Goal: Task Accomplishment & Management: Use online tool/utility

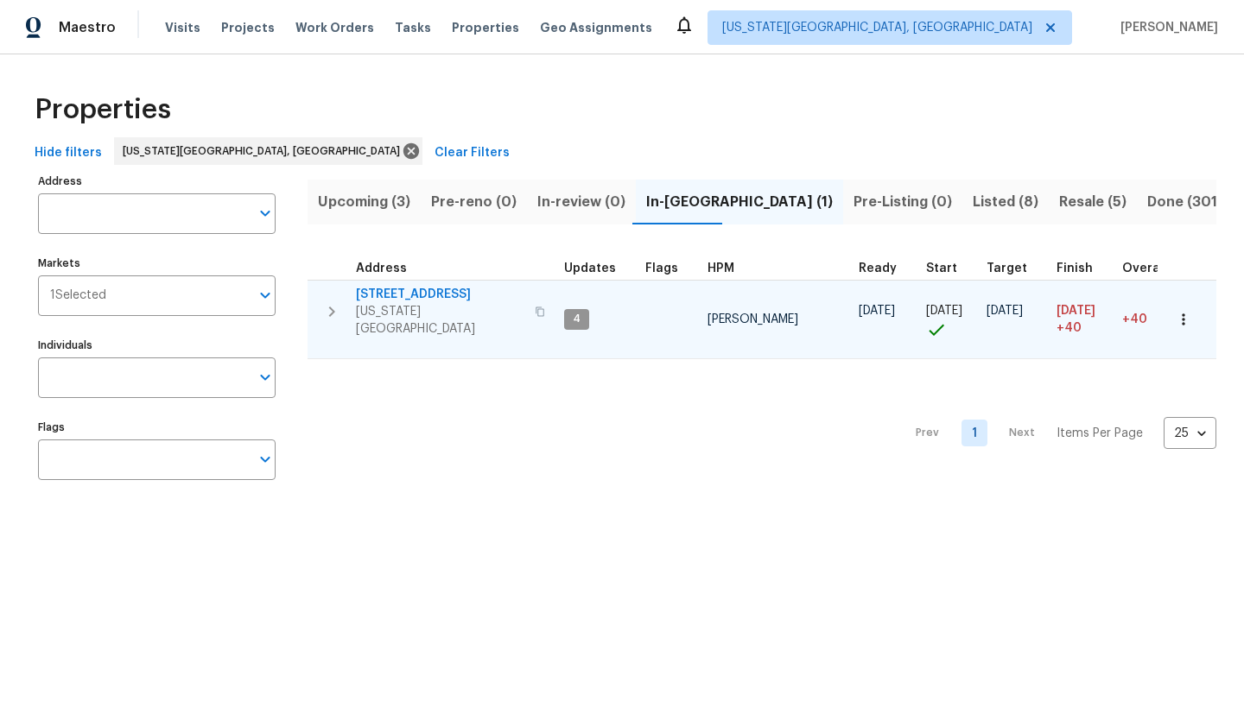
click at [1186, 311] on icon "button" at bounding box center [1183, 319] width 17 height 17
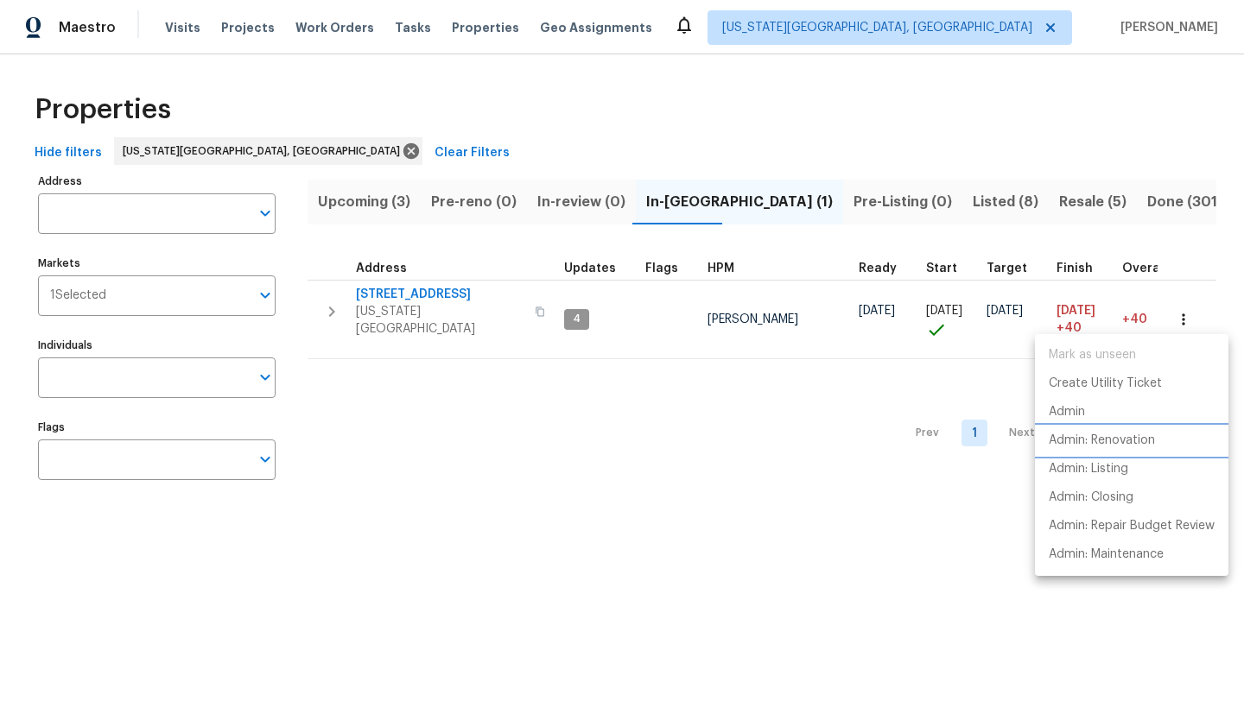
click at [1098, 442] on p "Admin: Renovation" at bounding box center [1102, 441] width 106 height 18
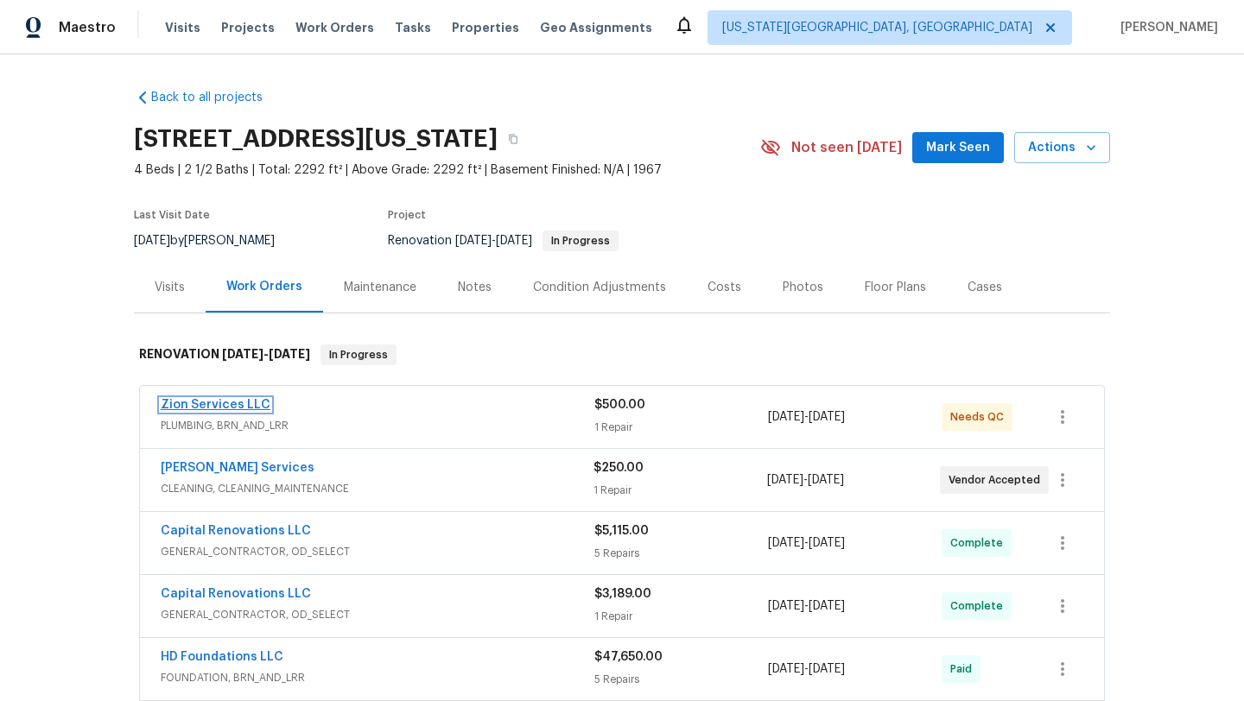
click at [183, 400] on link "Zion Services LLC" at bounding box center [216, 405] width 110 height 12
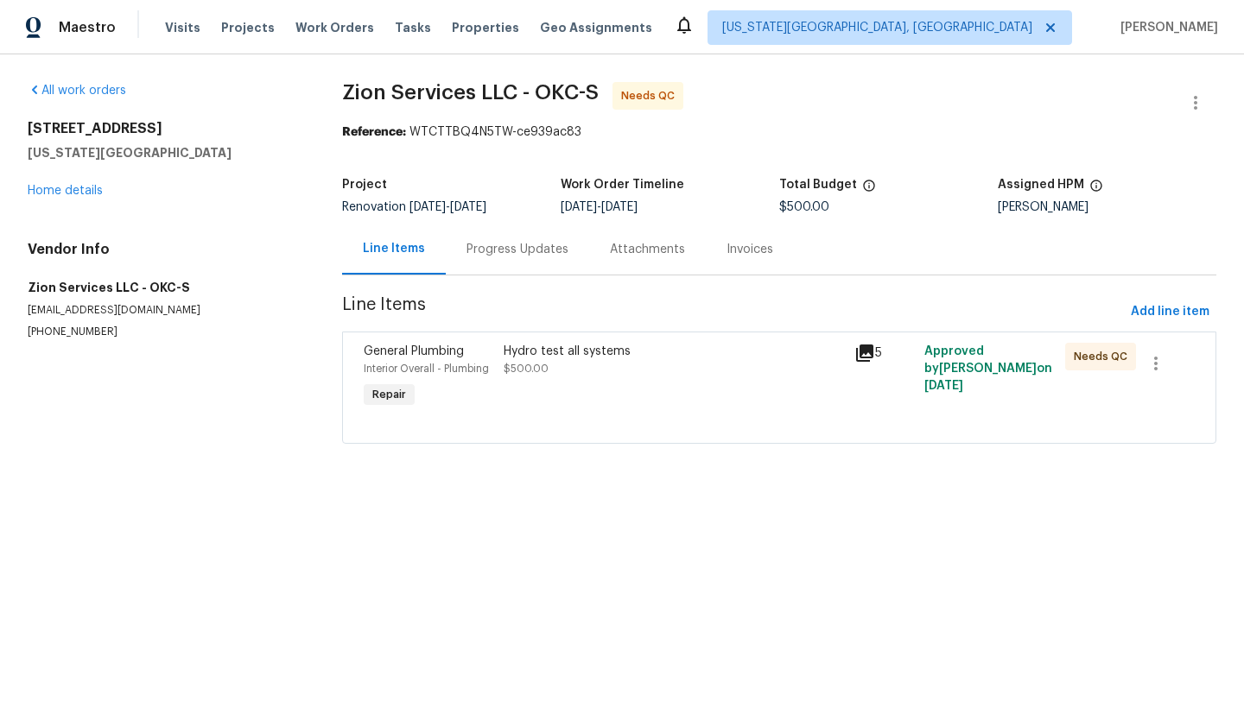
click at [410, 350] on span "General Plumbing" at bounding box center [414, 351] width 100 height 12
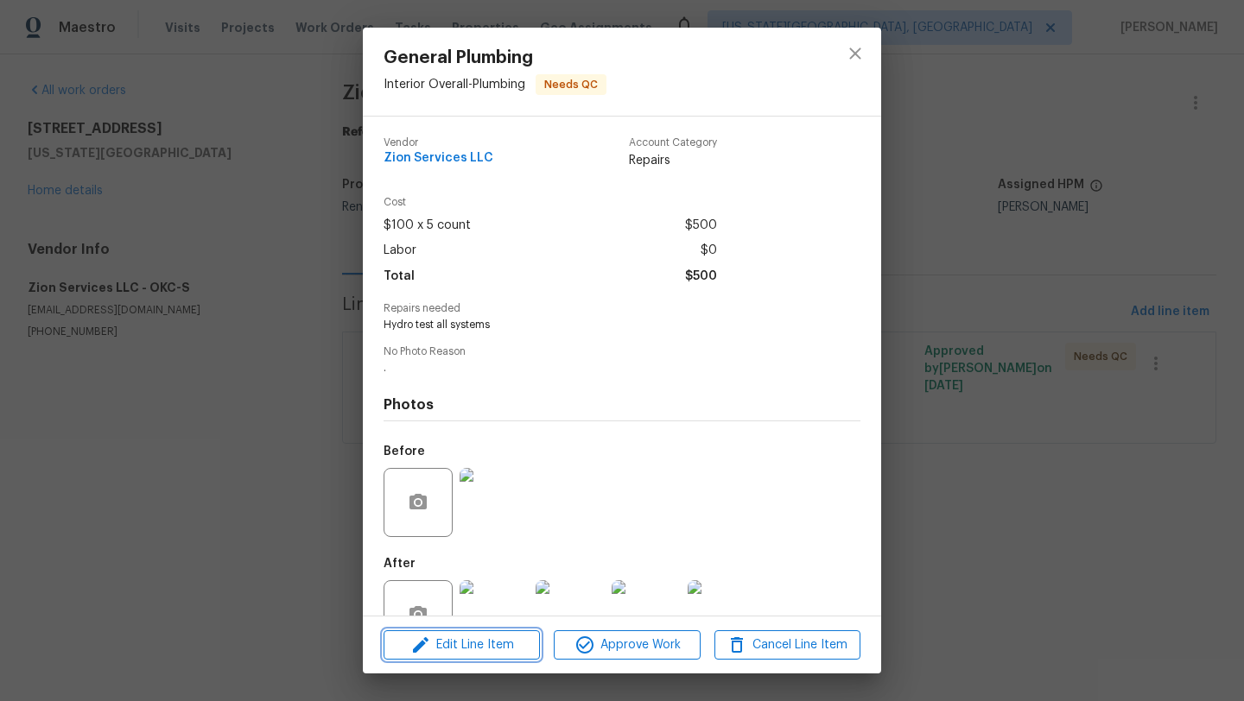
click at [469, 649] on span "Edit Line Item" at bounding box center [462, 646] width 146 height 22
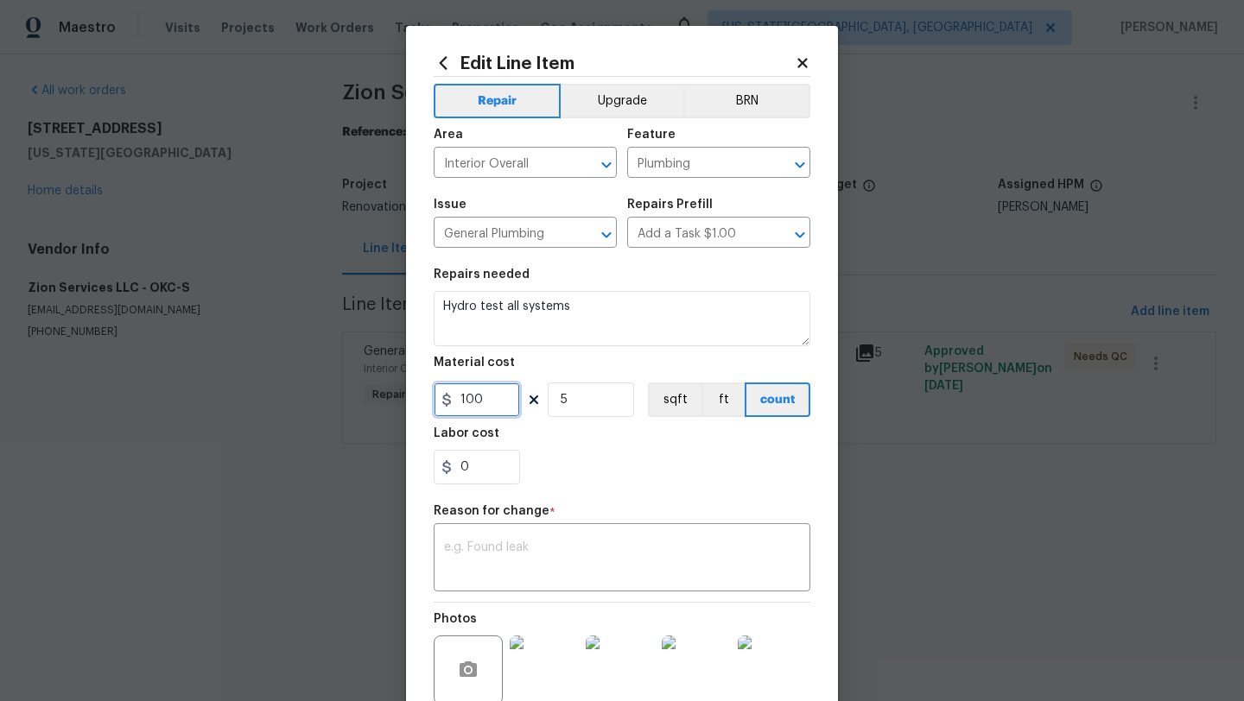
drag, startPoint x: 492, startPoint y: 402, endPoint x: 455, endPoint y: 401, distance: 37.2
click at [455, 401] on input "100" at bounding box center [477, 400] width 86 height 35
type input "2738"
type input "1"
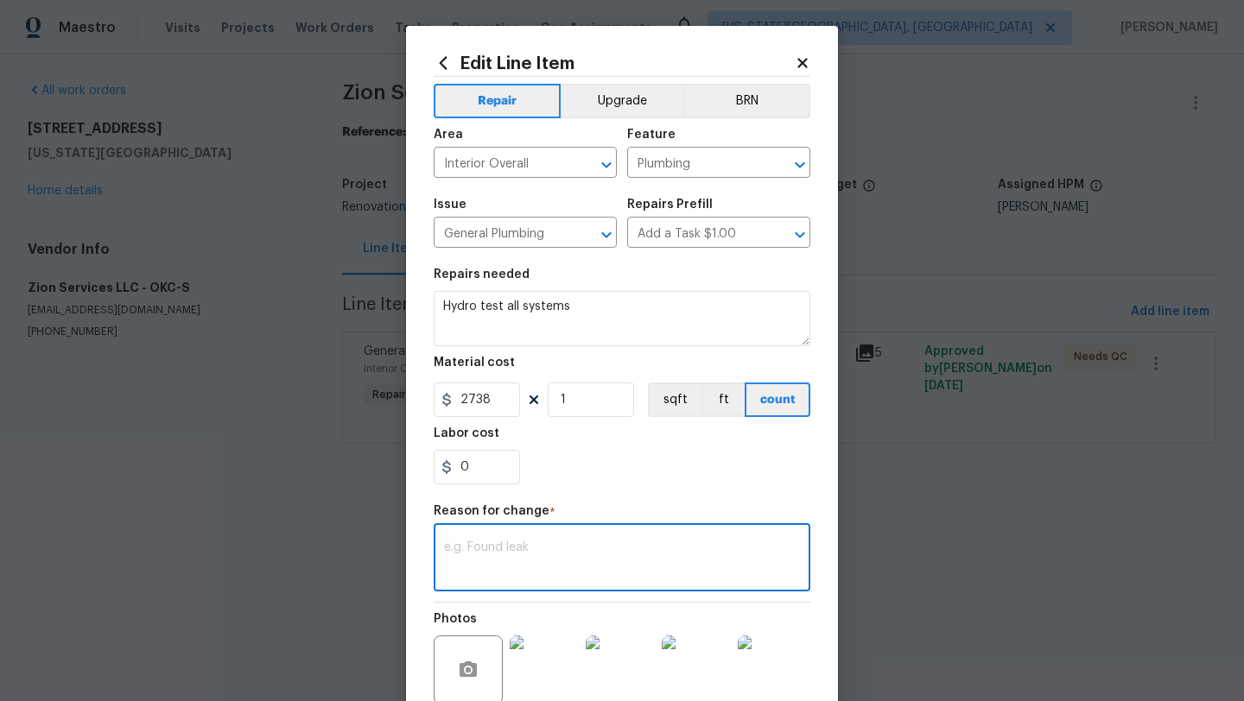
click at [479, 550] on textarea at bounding box center [622, 560] width 356 height 36
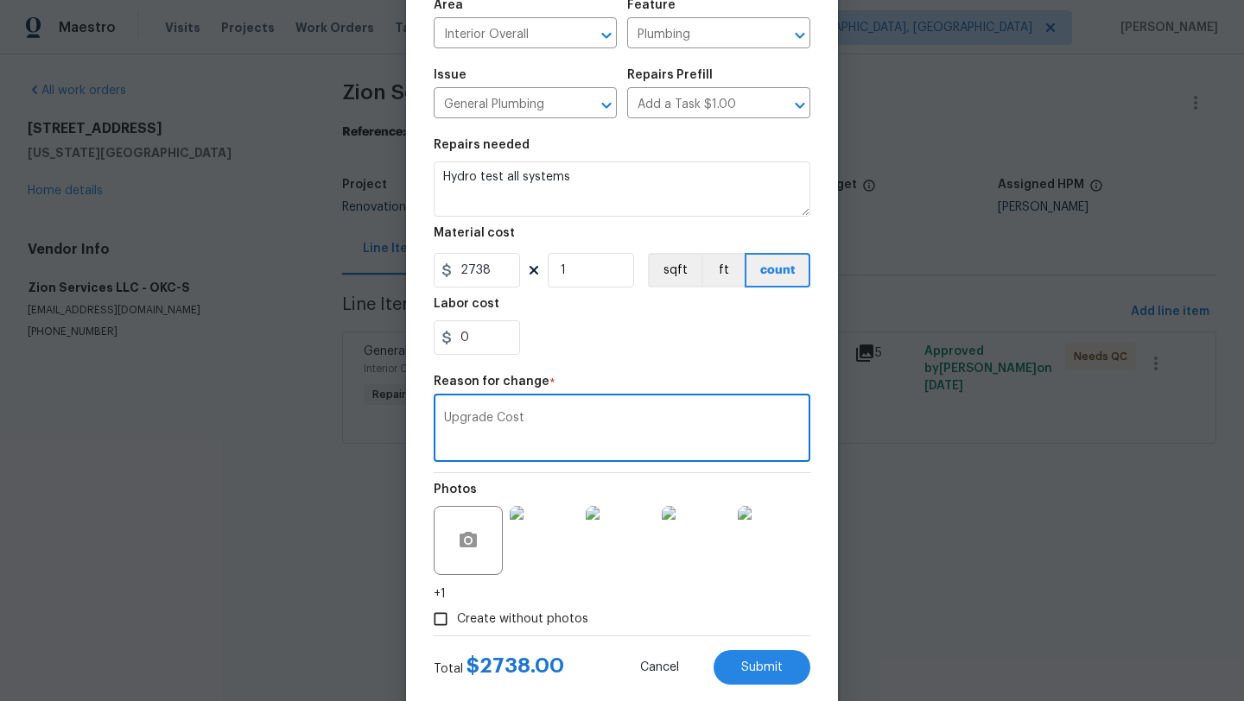
scroll to position [131, 0]
type textarea "Upgrade Cost"
click at [746, 661] on span "Submit" at bounding box center [761, 666] width 41 height 13
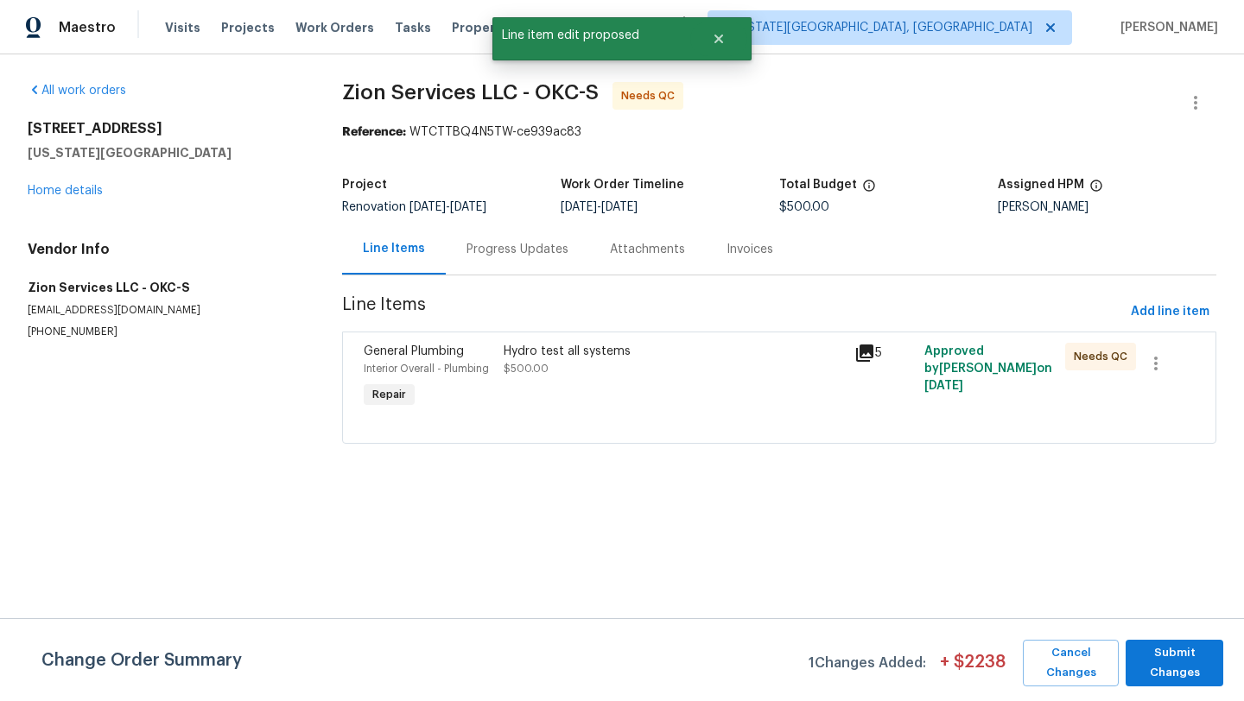
scroll to position [0, 0]
click at [1165, 663] on span "Submit Changes" at bounding box center [1174, 663] width 80 height 40
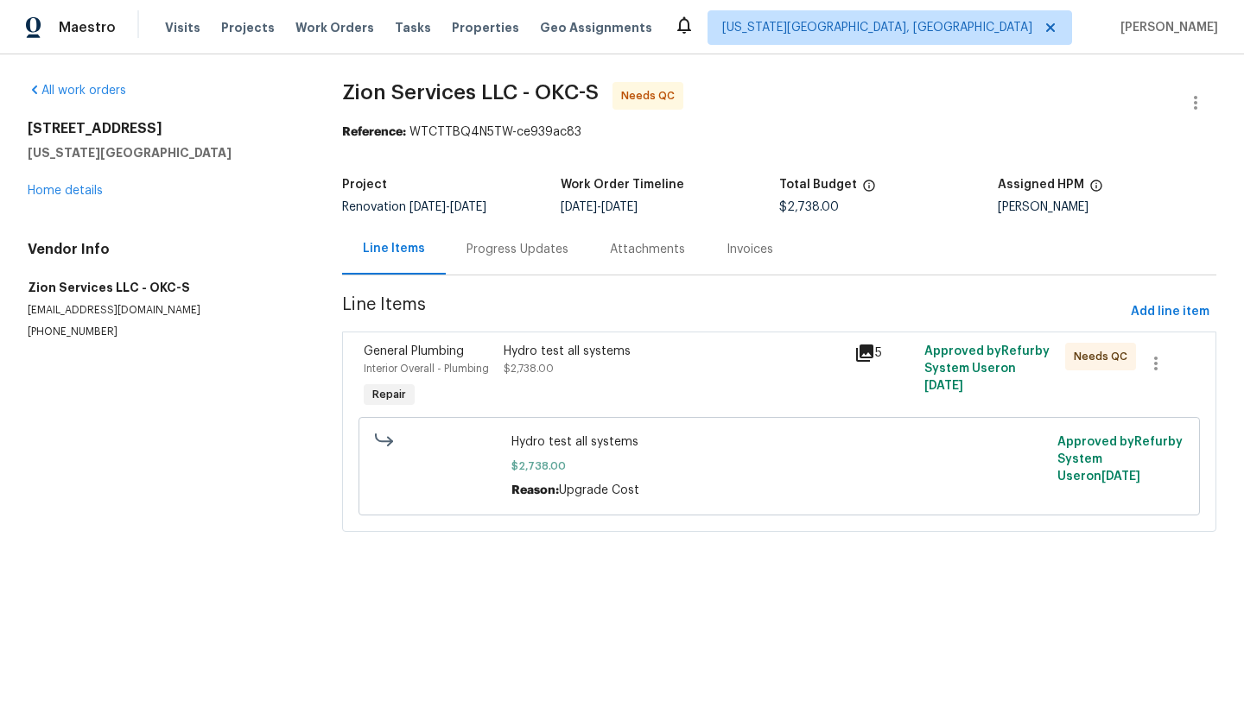
click at [432, 356] on span "General Plumbing" at bounding box center [414, 351] width 100 height 12
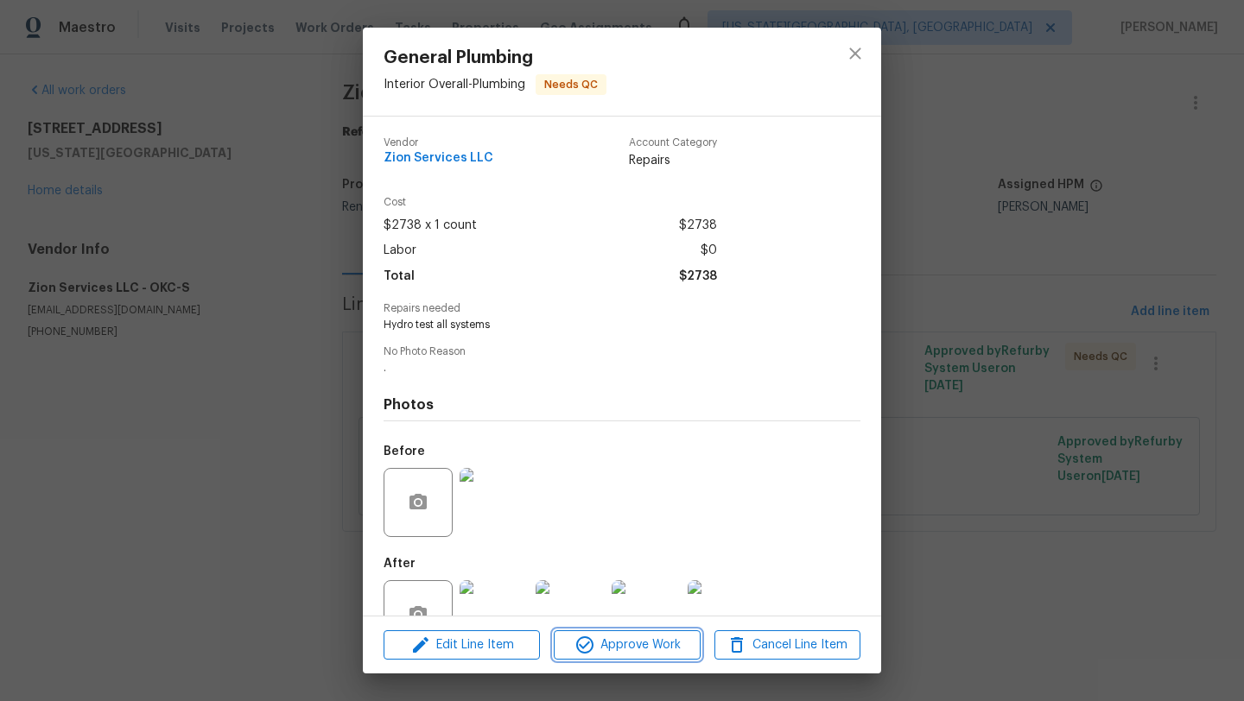
click at [617, 641] on span "Approve Work" at bounding box center [627, 646] width 136 height 22
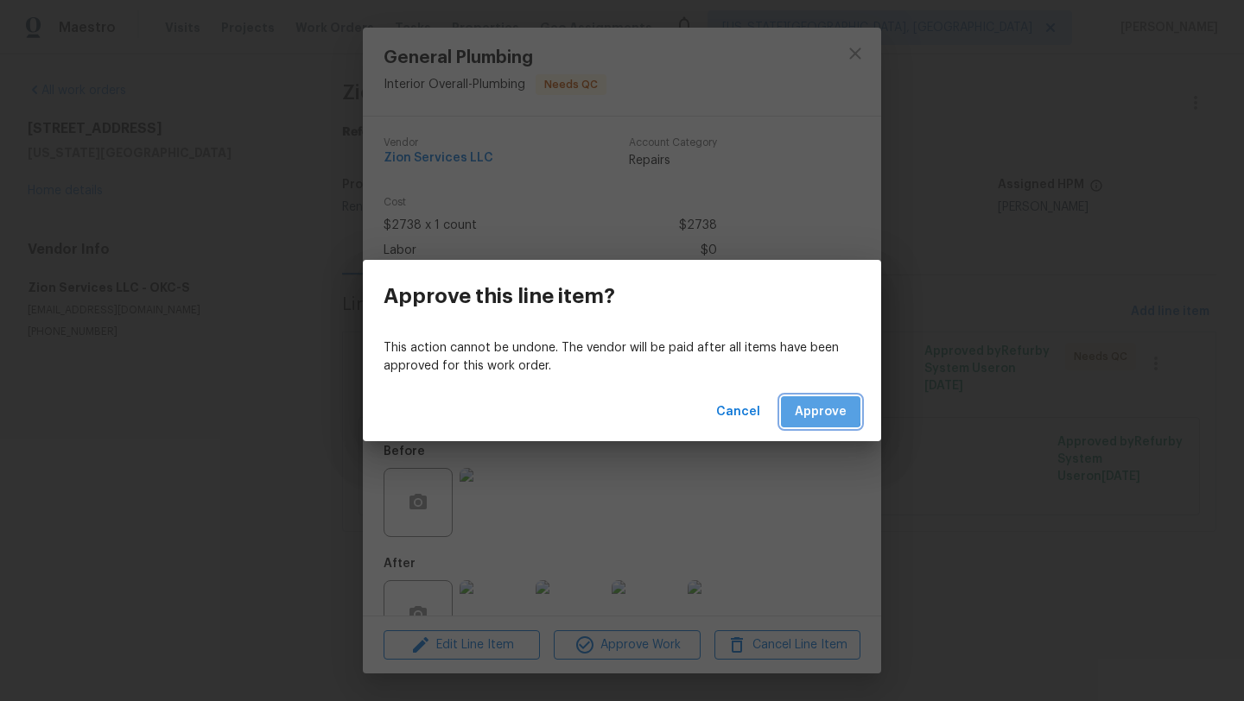
click at [816, 410] on span "Approve" at bounding box center [821, 413] width 52 height 22
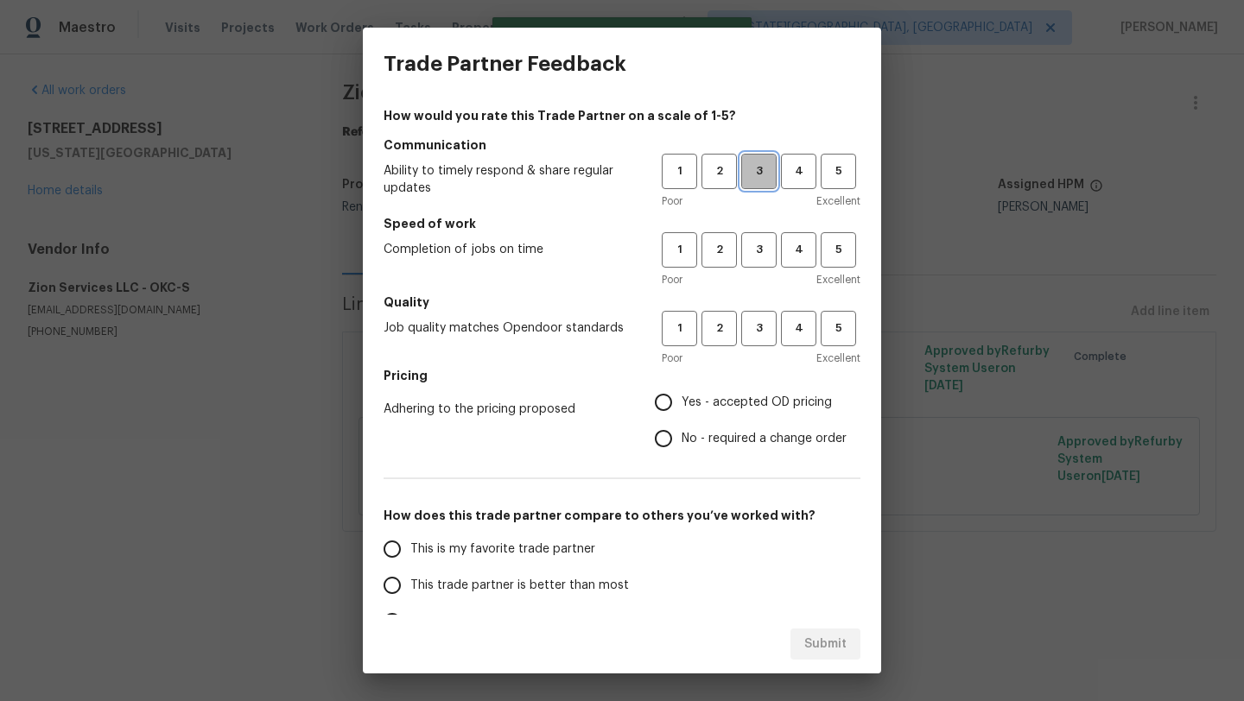
click at [755, 174] on span "3" at bounding box center [759, 172] width 32 height 20
click at [757, 249] on span "3" at bounding box center [759, 250] width 32 height 20
click at [759, 324] on span "3" at bounding box center [759, 329] width 32 height 20
click at [661, 400] on input "Yes - accepted OD pricing" at bounding box center [663, 402] width 36 height 36
radio input "true"
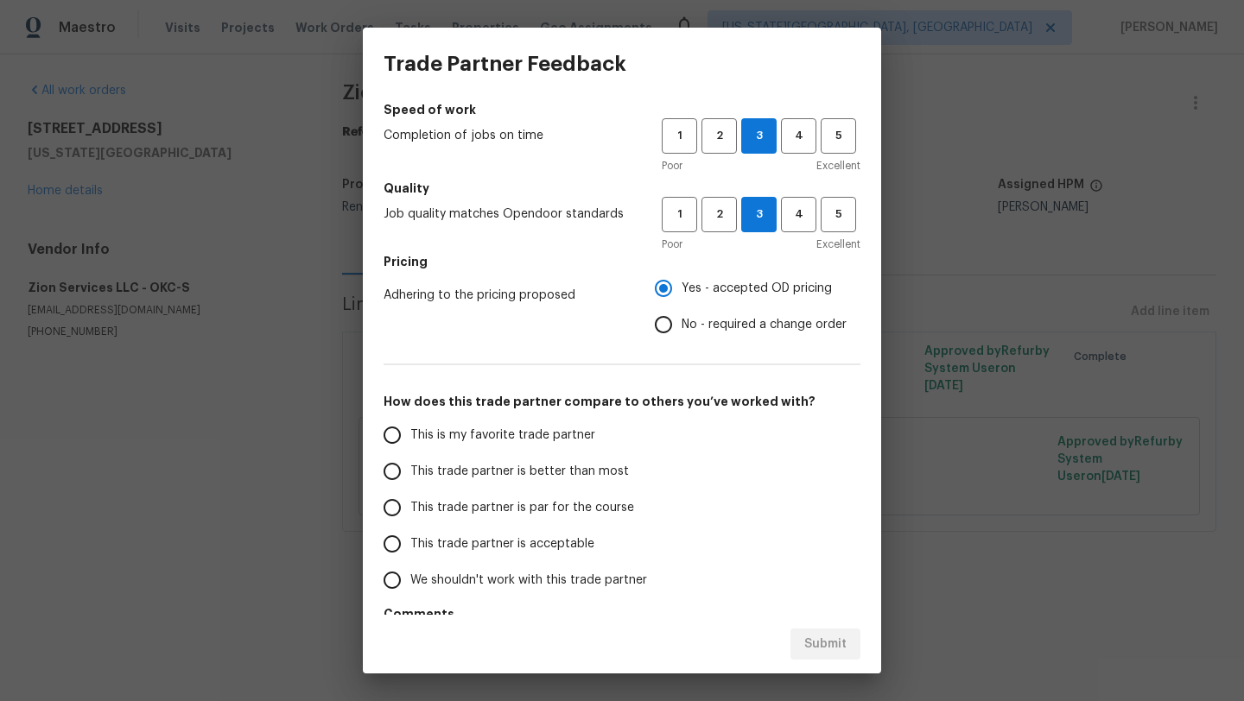
scroll to position [117, 0]
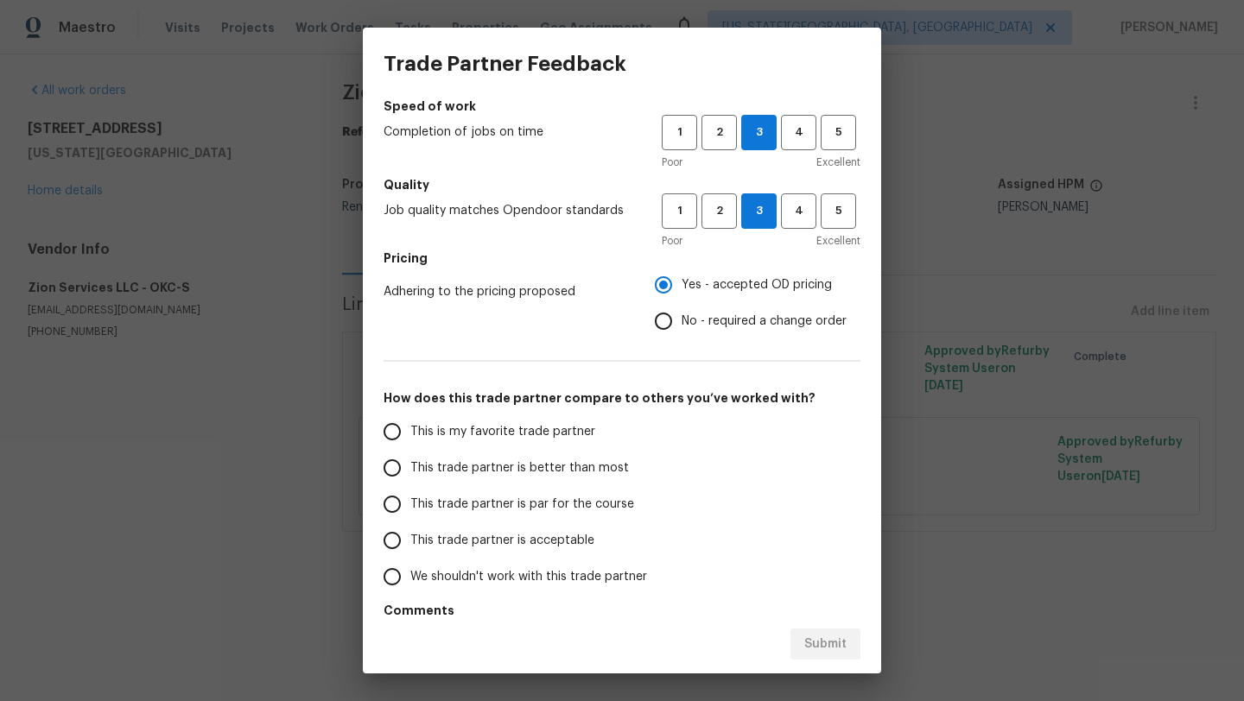
click at [390, 504] on input "This trade partner is par for the course" at bounding box center [392, 504] width 36 height 36
radio input "false"
click at [670, 326] on input "No - required a change order" at bounding box center [663, 321] width 36 height 36
radio input "false"
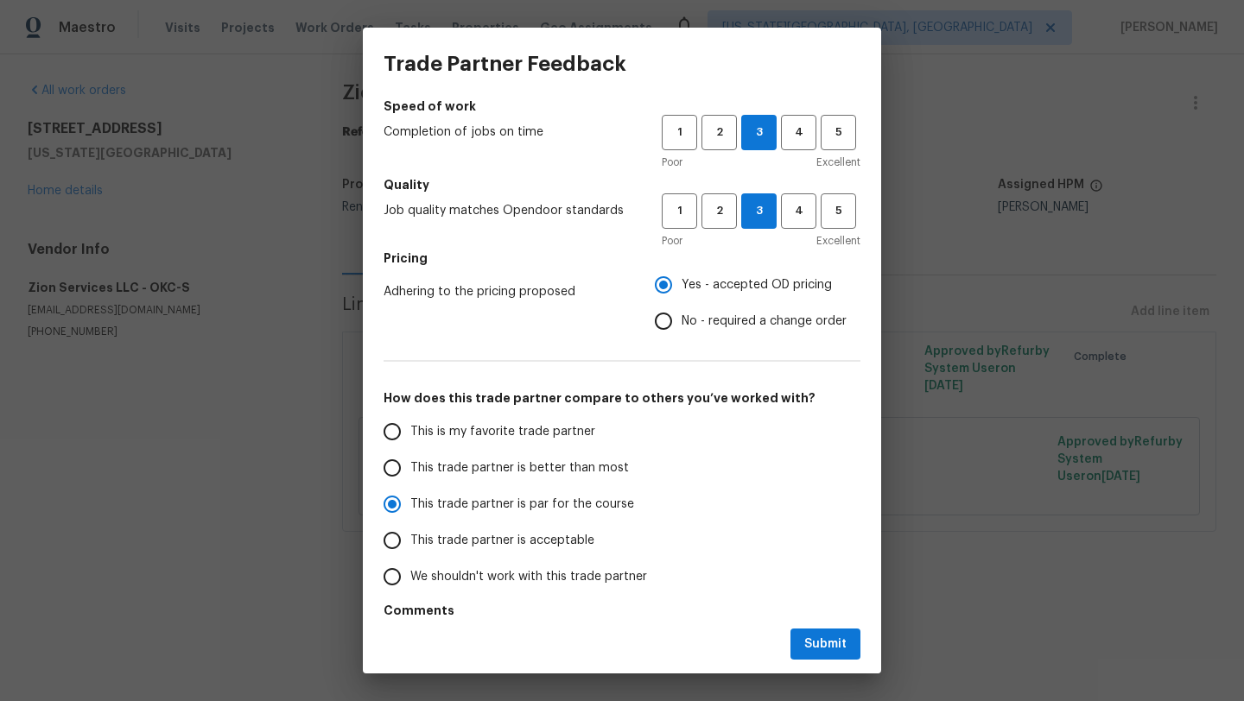
radio input "true"
click at [835, 642] on span "Submit" at bounding box center [825, 645] width 42 height 22
radio input "false"
